Goal: Task Accomplishment & Management: Use online tool/utility

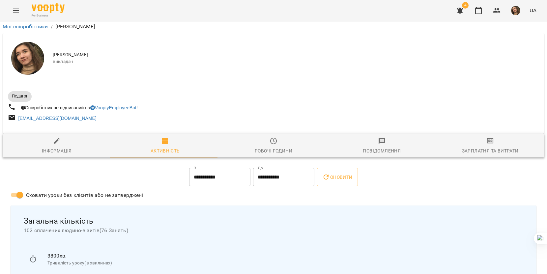
scroll to position [2440, 0]
click at [487, 137] on icon "button" at bounding box center [491, 141] width 8 height 8
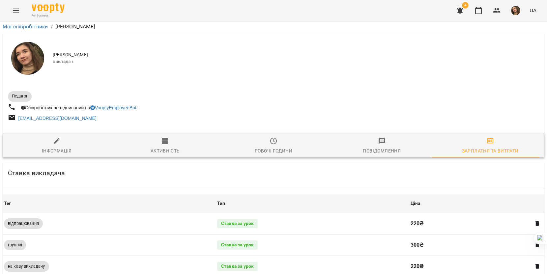
scroll to position [211, 0]
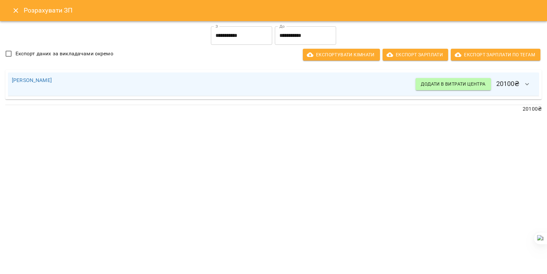
click at [19, 15] on button "Close" at bounding box center [16, 11] width 16 height 16
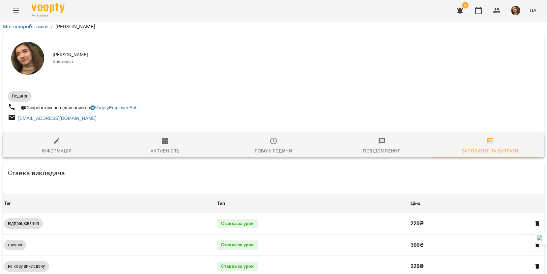
scroll to position [79, 0]
click at [68, 137] on span "Інформація" at bounding box center [57, 146] width 101 height 18
select select "**"
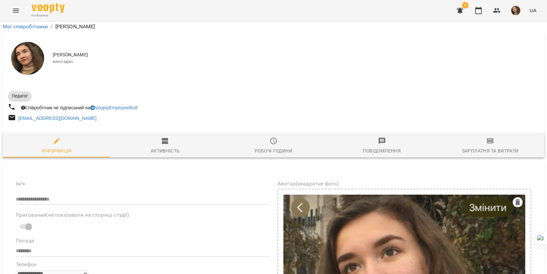
click at [163, 137] on icon "button" at bounding box center [165, 141] width 8 height 8
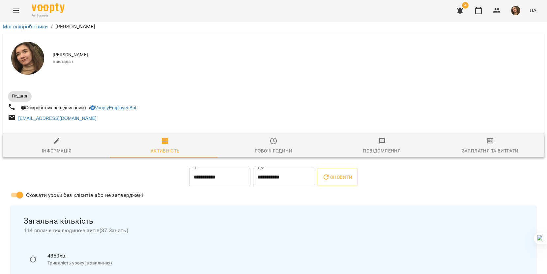
scroll to position [40, 0]
click at [64, 147] on div "Інформація" at bounding box center [57, 151] width 30 height 8
select select "**"
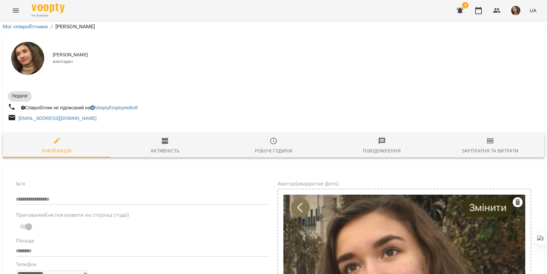
scroll to position [238, 0]
drag, startPoint x: 59, startPoint y: 189, endPoint x: 137, endPoint y: 198, distance: 78.7
click at [122, 208] on icon at bounding box center [122, 208] width 5 height 5
